Goal: Task Accomplishment & Management: Use online tool/utility

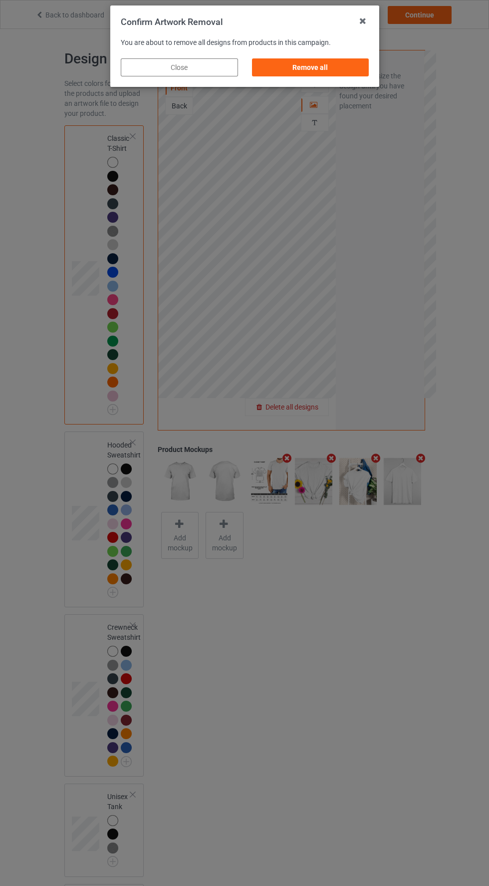
click at [340, 69] on div "Remove all" at bounding box center [310, 67] width 117 height 18
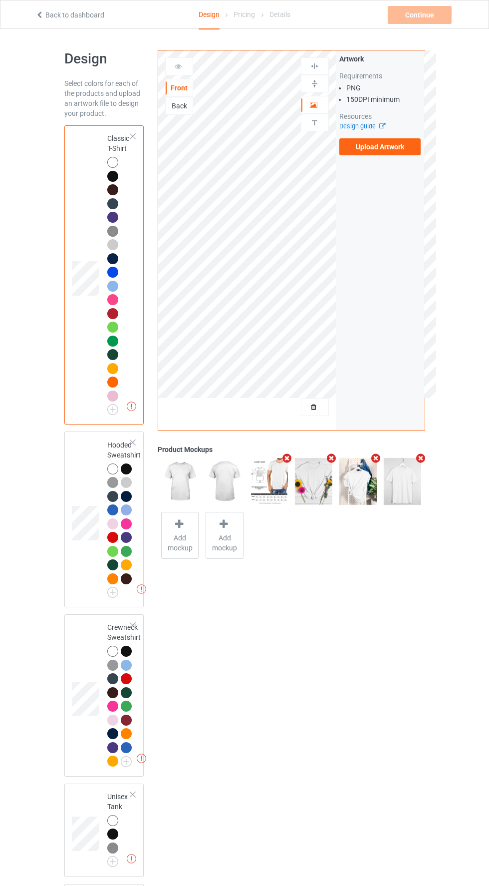
click at [404, 150] on label "Upload Artwork" at bounding box center [380, 146] width 82 height 17
click at [0, 0] on input "Upload Artwork" at bounding box center [0, 0] width 0 height 0
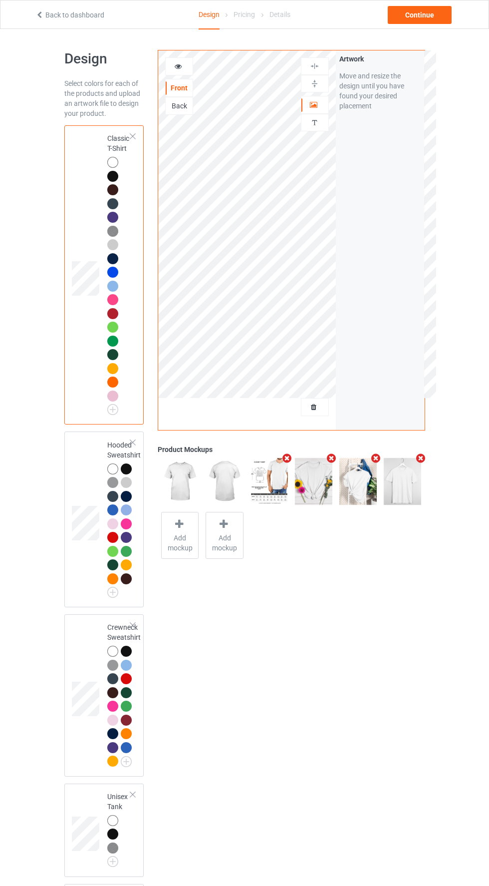
click at [179, 110] on div "Back" at bounding box center [179, 106] width 27 height 10
click at [177, 90] on div "Front" at bounding box center [179, 88] width 27 height 10
click at [310, 101] on icon at bounding box center [314, 103] width 8 height 7
click at [437, 18] on div "Continue" at bounding box center [420, 15] width 64 height 18
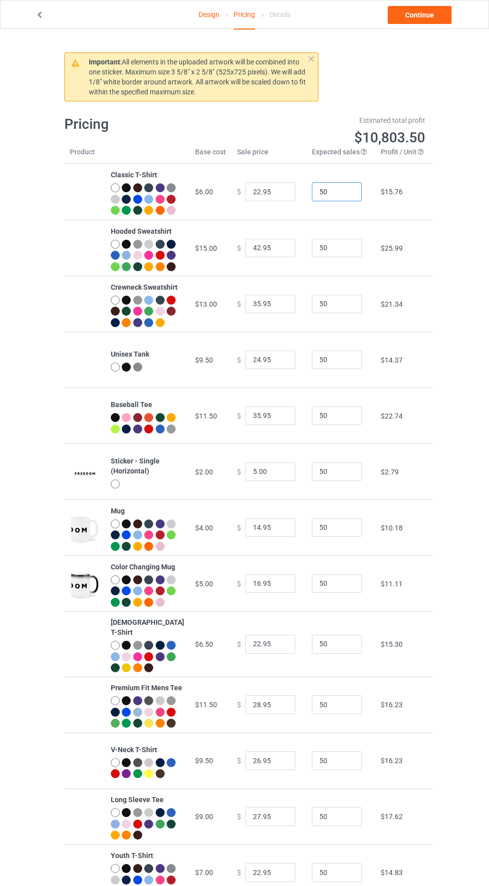
click at [339, 197] on input "50" at bounding box center [337, 191] width 50 height 19
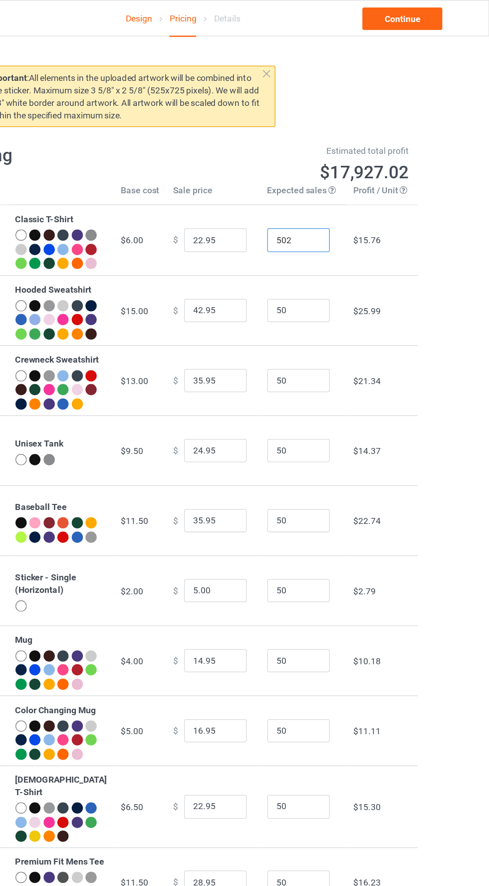
type input "5022"
click at [420, 16] on link "Continue" at bounding box center [420, 15] width 64 height 18
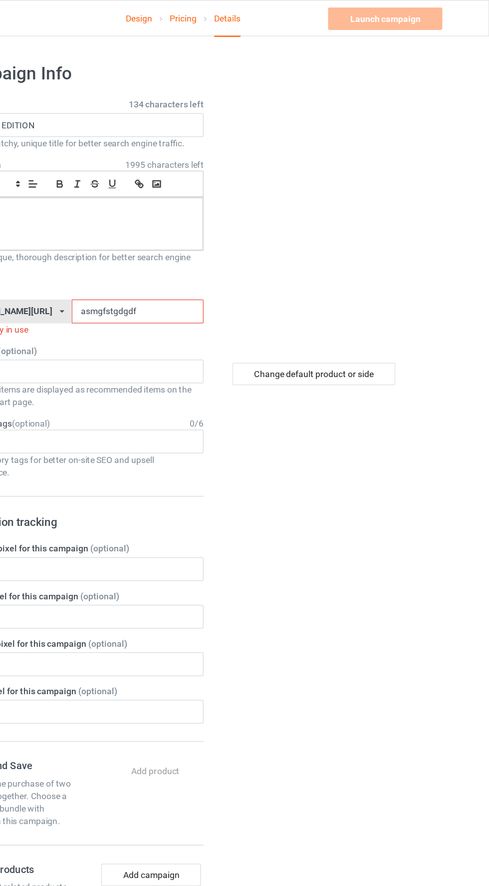
click at [200, 252] on input "asmgfstgdgdf" at bounding box center [208, 248] width 105 height 19
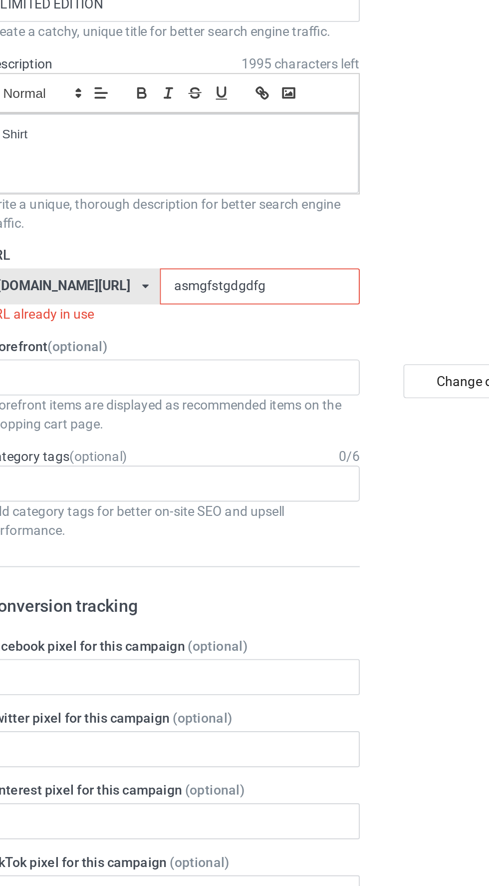
type input "asmgfstgdgdfgg"
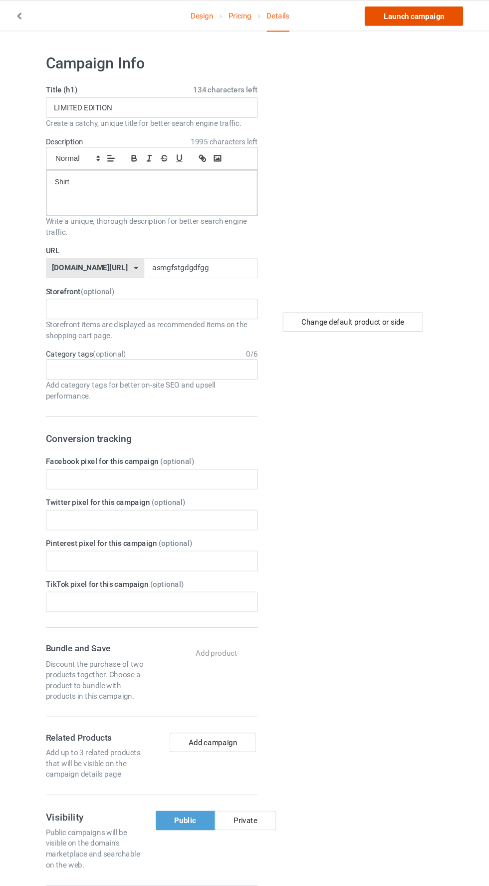
click at [422, 19] on link "Launch campaign" at bounding box center [405, 15] width 91 height 18
